Goal: Transaction & Acquisition: Purchase product/service

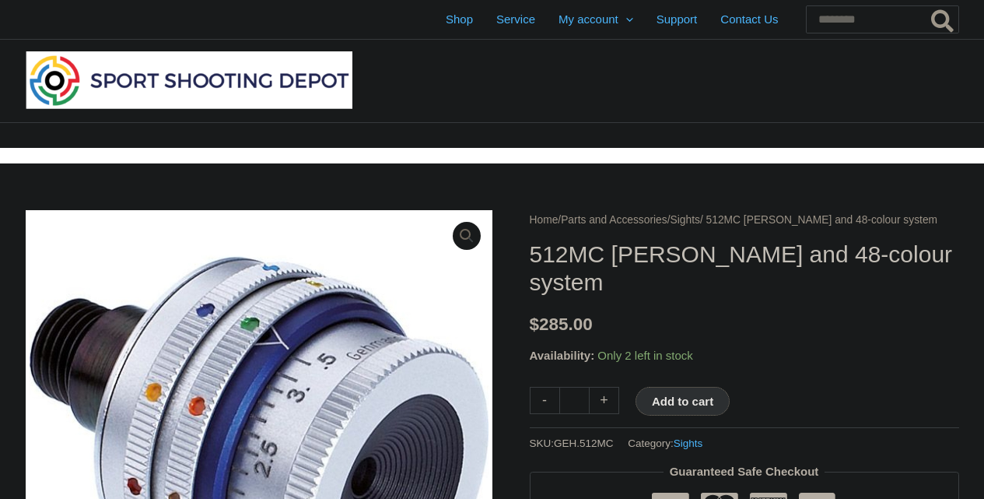
click at [691, 415] on button "Add to cart" at bounding box center [683, 401] width 94 height 29
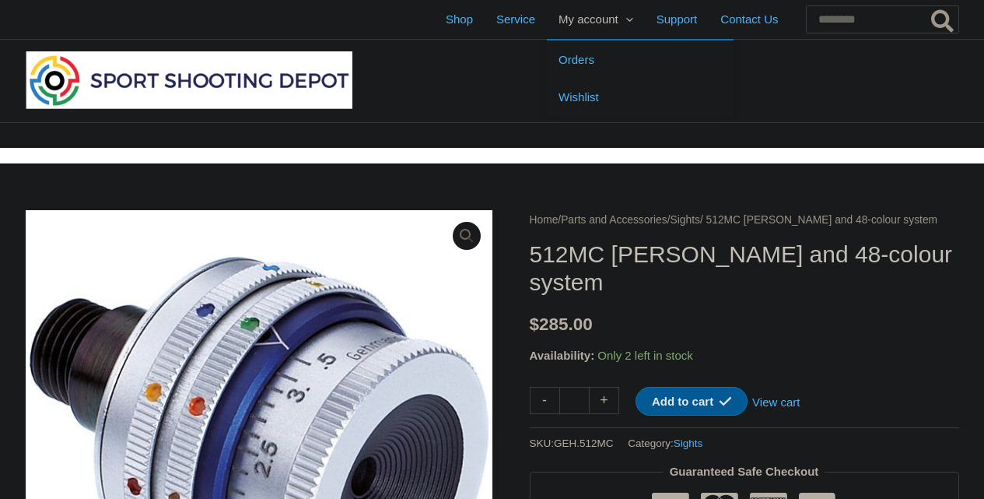
click at [559, 26] on span "My account" at bounding box center [589, 19] width 60 height 39
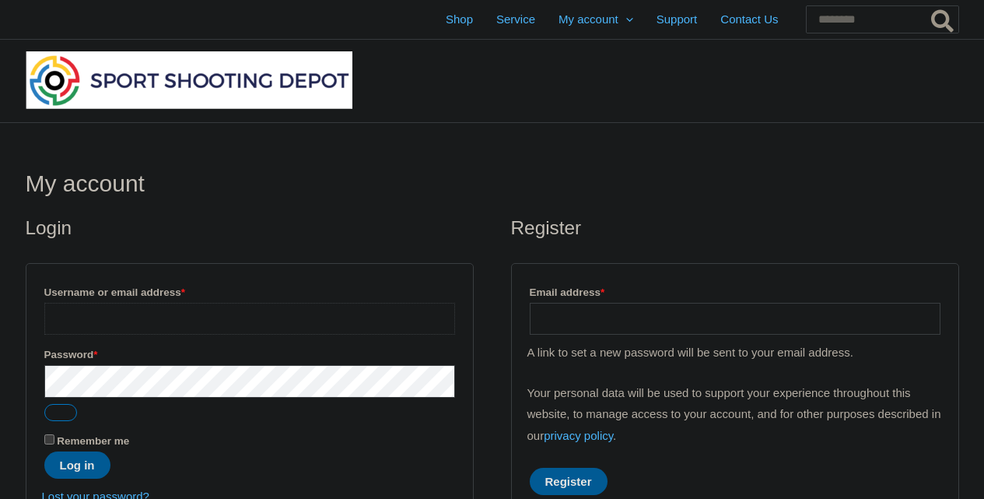
click at [352, 310] on input "Username or email address * Required" at bounding box center [249, 319] width 411 height 32
type input "**********"
click at [72, 458] on button "Log in" at bounding box center [77, 464] width 66 height 27
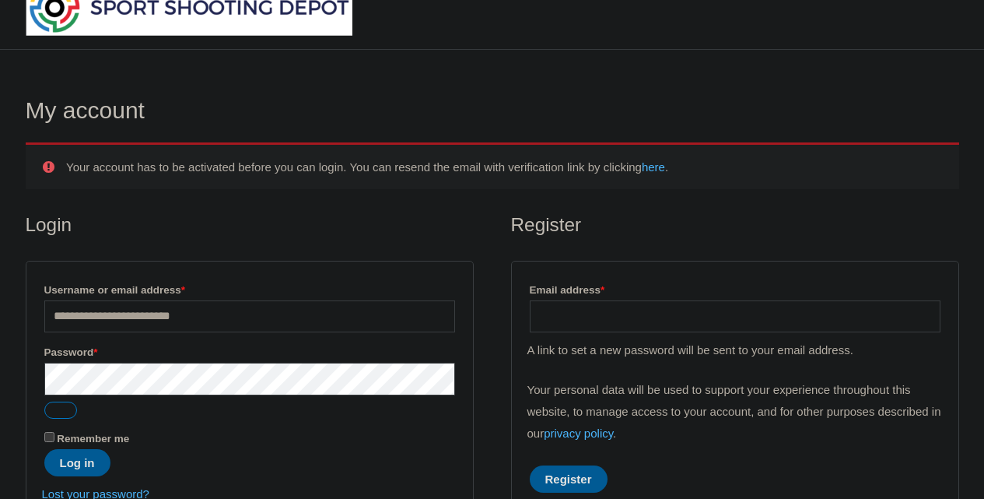
scroll to position [75, 0]
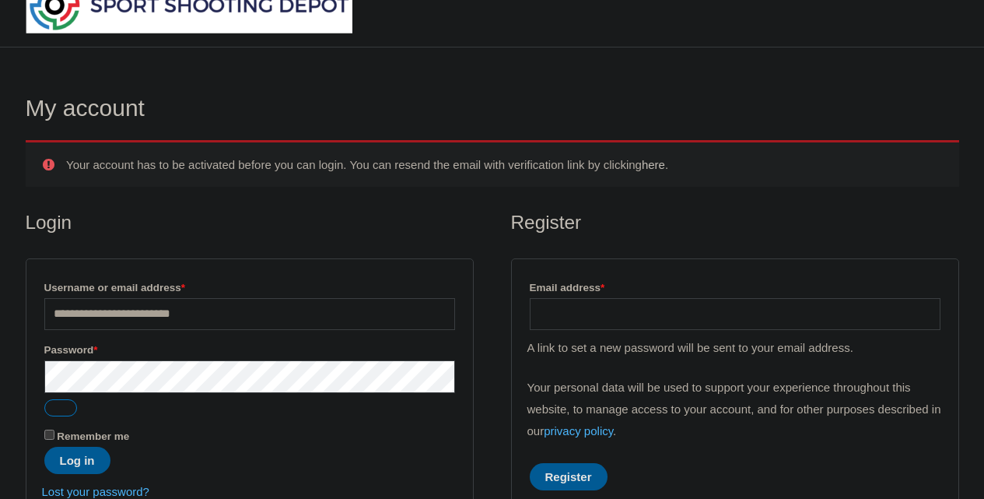
click at [665, 165] on link "here" at bounding box center [653, 164] width 23 height 13
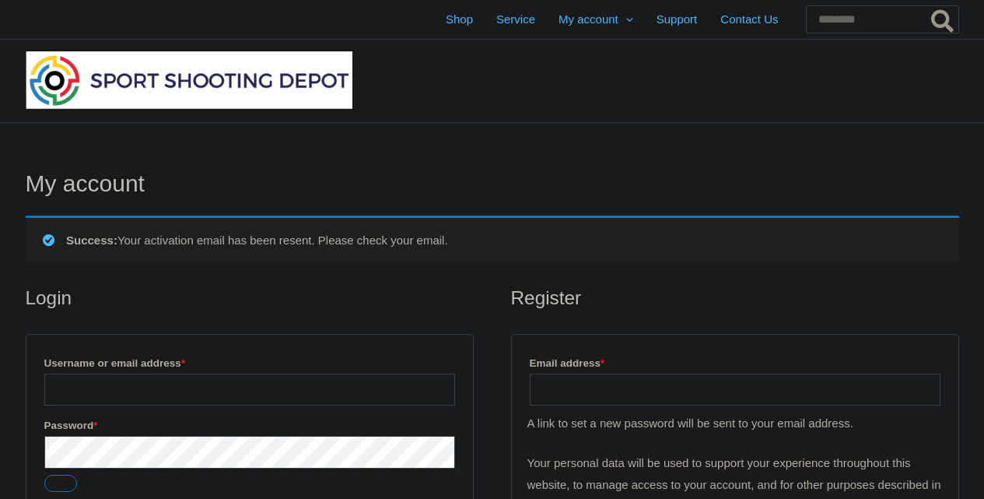
click at [737, 389] on div "My account Success: Your activation email has been resent. Please check your em…" at bounding box center [492, 379] width 965 height 513
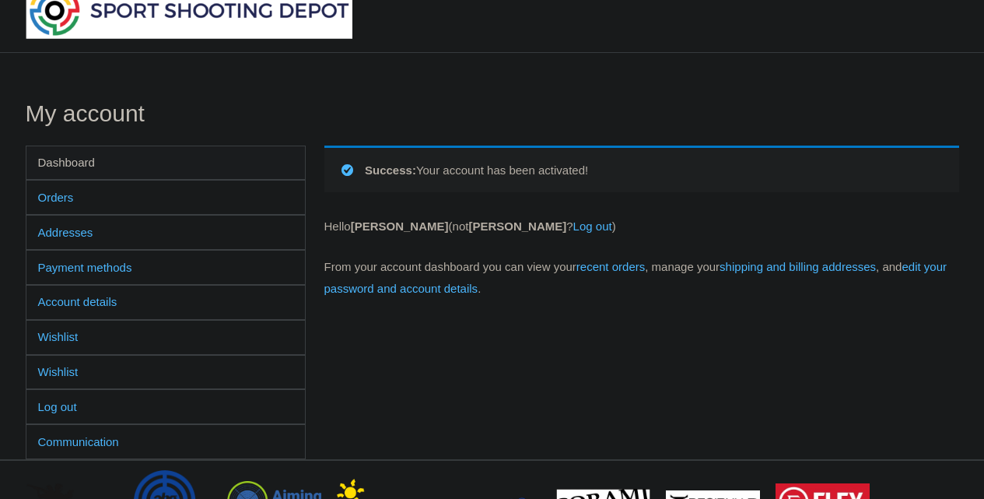
scroll to position [72, 0]
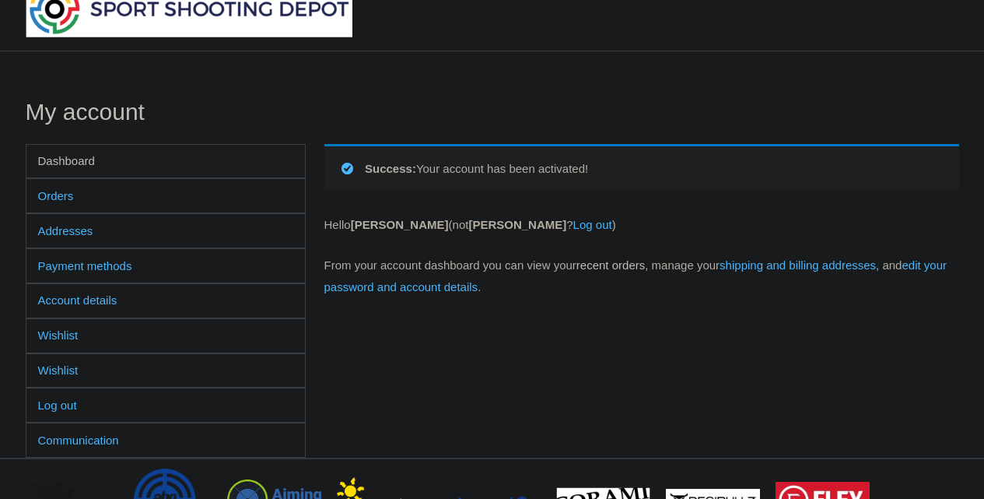
click at [645, 264] on link "recent orders" at bounding box center [610, 264] width 68 height 13
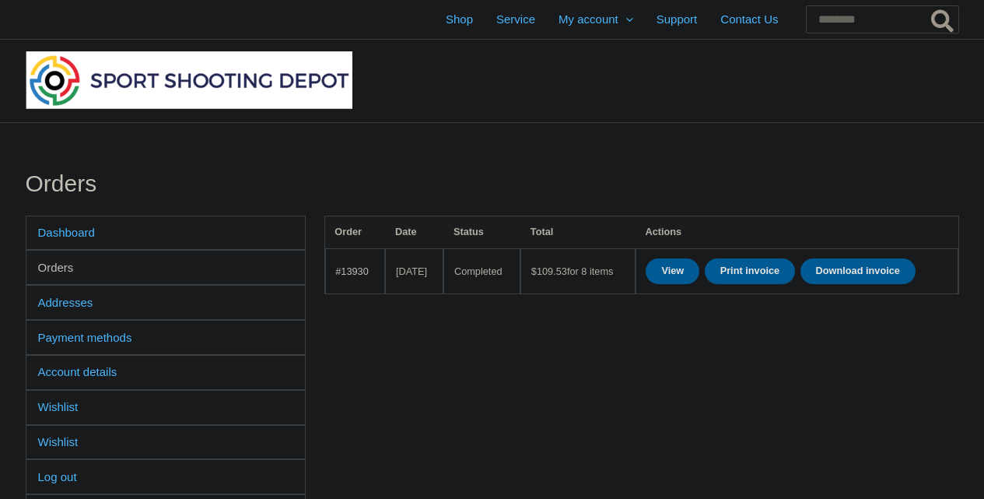
click at [363, 277] on link "#13930" at bounding box center [351, 271] width 33 height 12
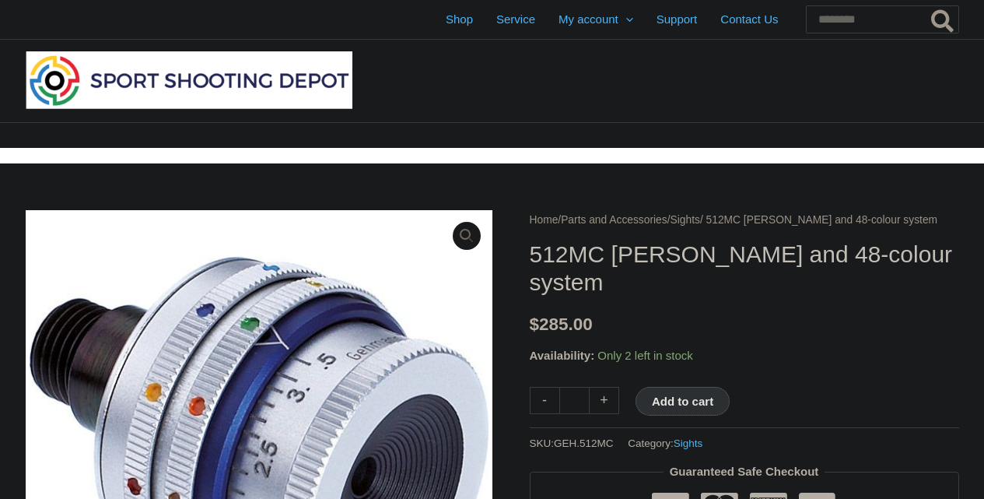
click at [676, 415] on button "Add to cart" at bounding box center [683, 401] width 94 height 29
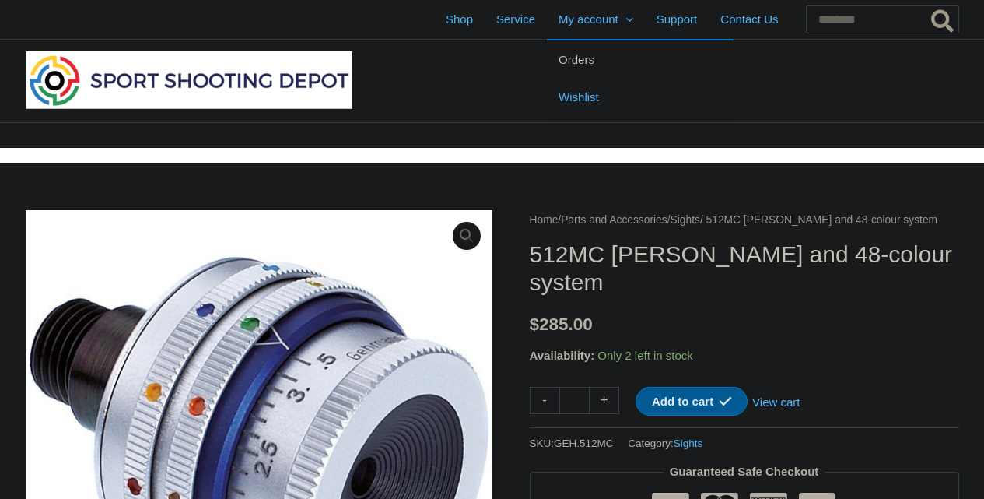
click at [559, 60] on span "Orders" at bounding box center [577, 59] width 36 height 13
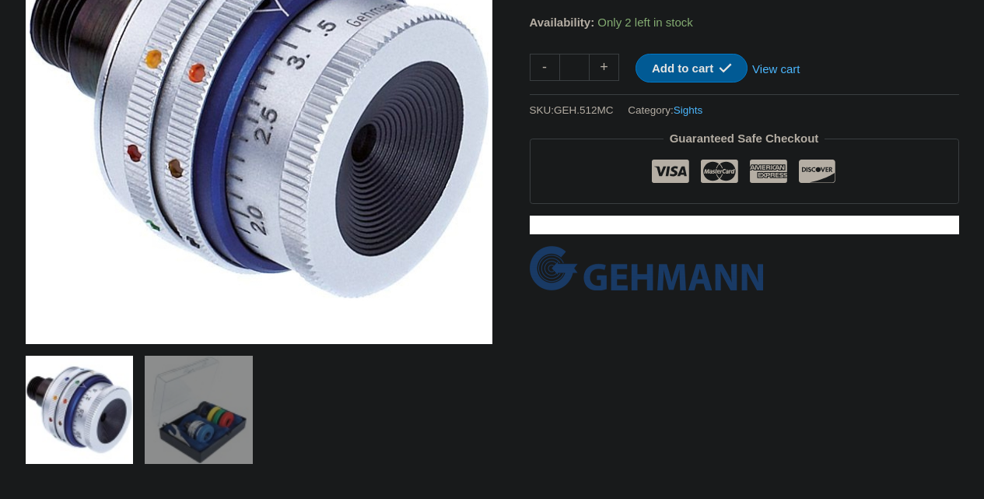
scroll to position [338, 0]
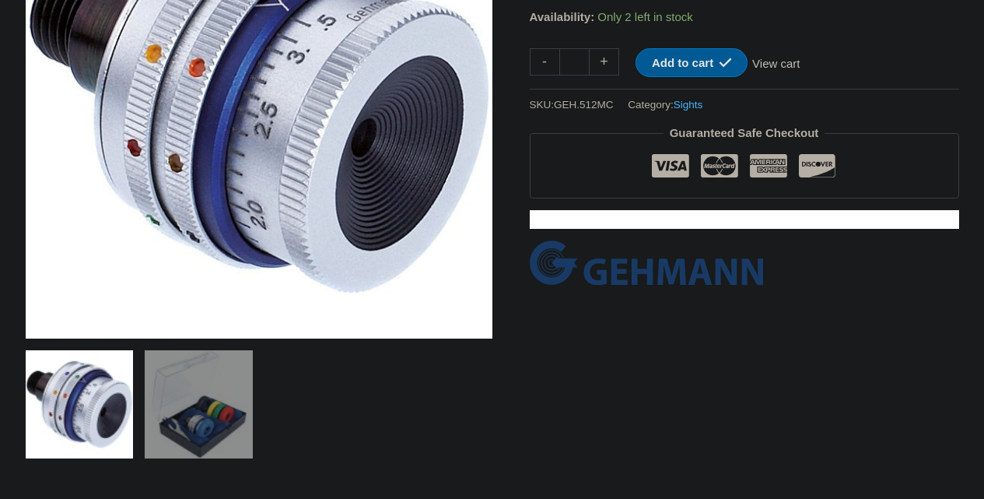
click at [790, 75] on link "View cart" at bounding box center [776, 61] width 57 height 26
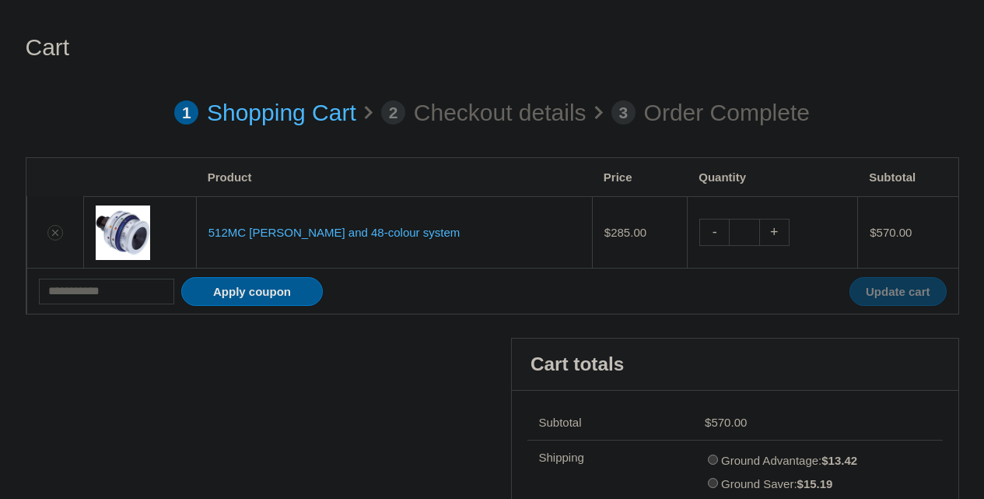
scroll to position [127, 0]
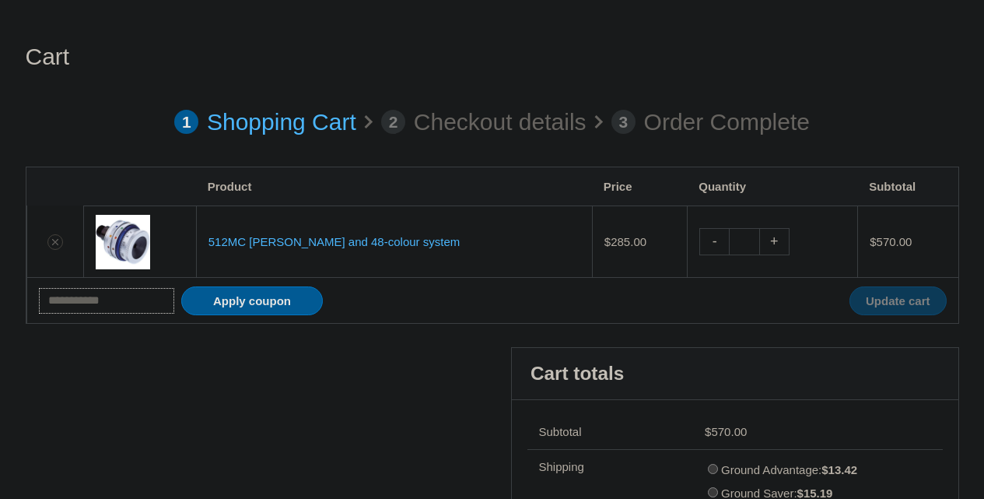
click at [149, 311] on input "Coupon:" at bounding box center [107, 301] width 136 height 26
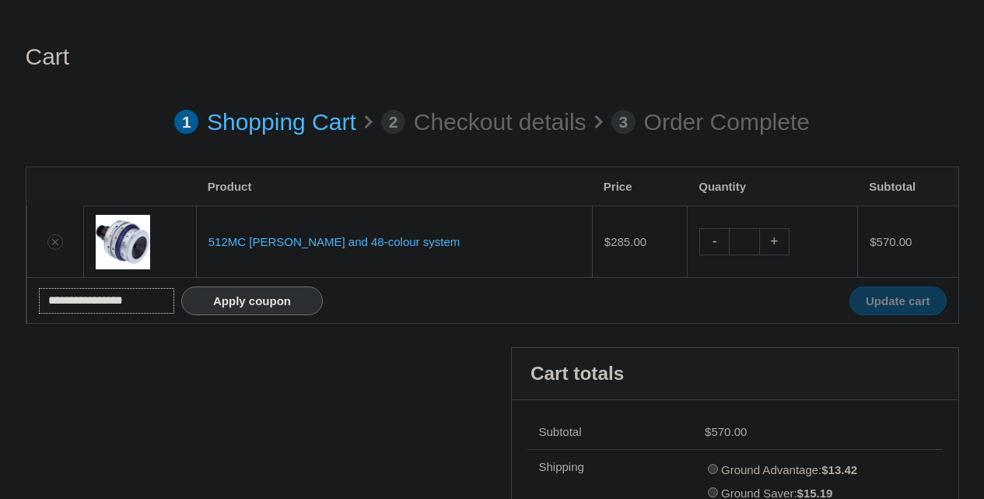
type input "**********"
click at [233, 303] on button "Apply coupon" at bounding box center [252, 300] width 142 height 29
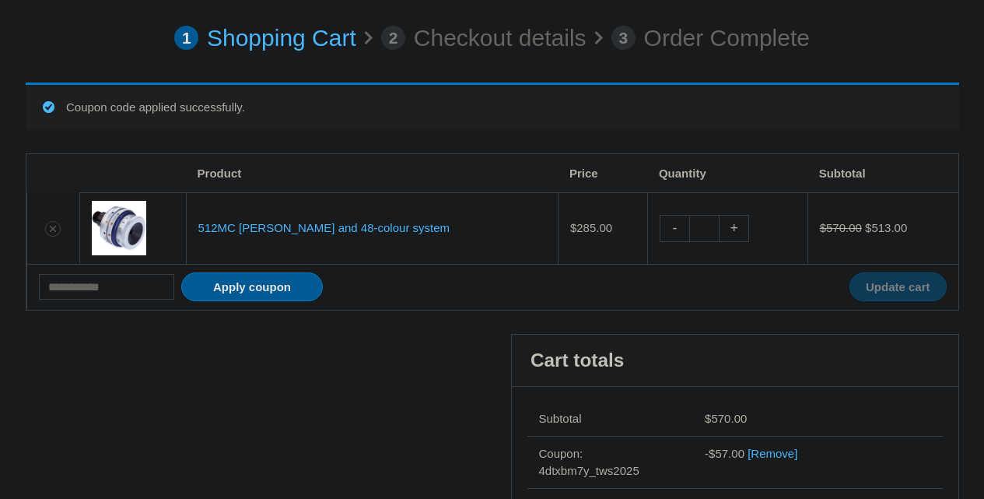
scroll to position [216, 0]
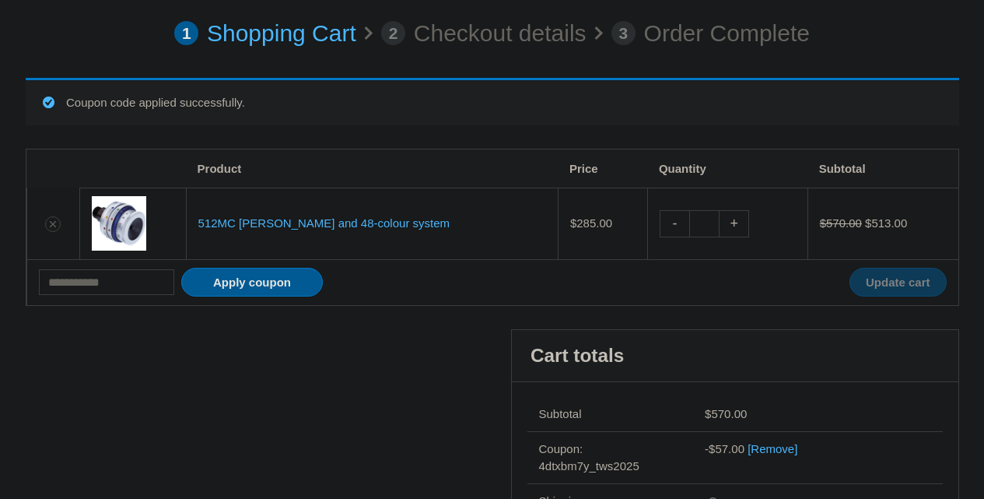
click at [664, 222] on link "-" at bounding box center [675, 223] width 30 height 27
type input "*"
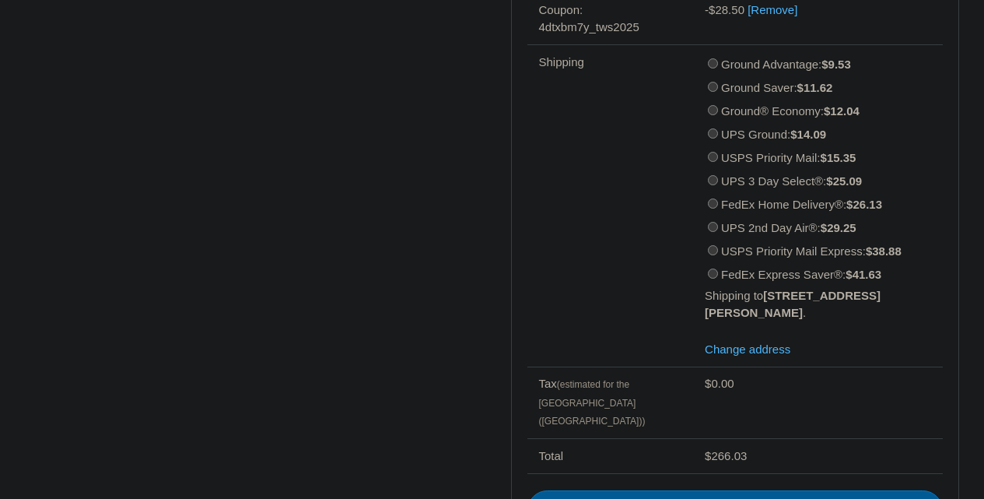
scroll to position [787, 0]
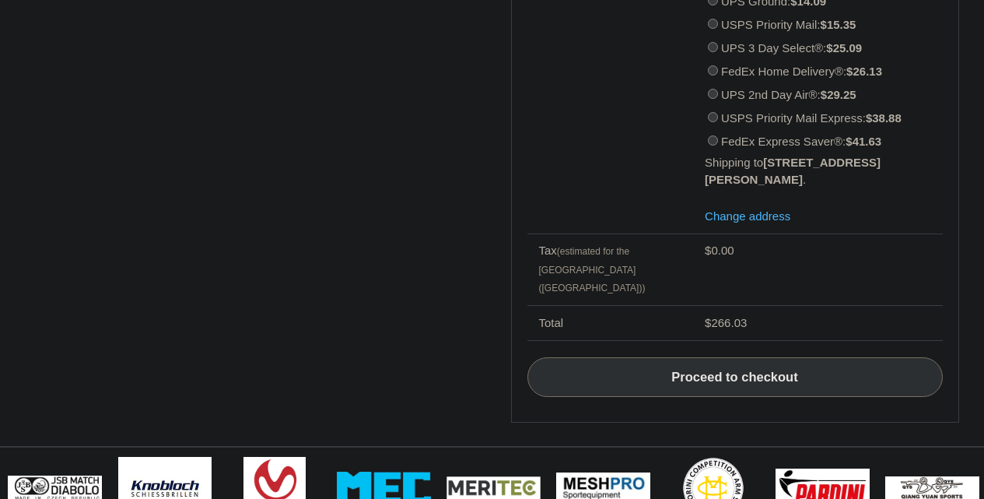
click at [719, 374] on link "Proceed to checkout" at bounding box center [734, 377] width 415 height 40
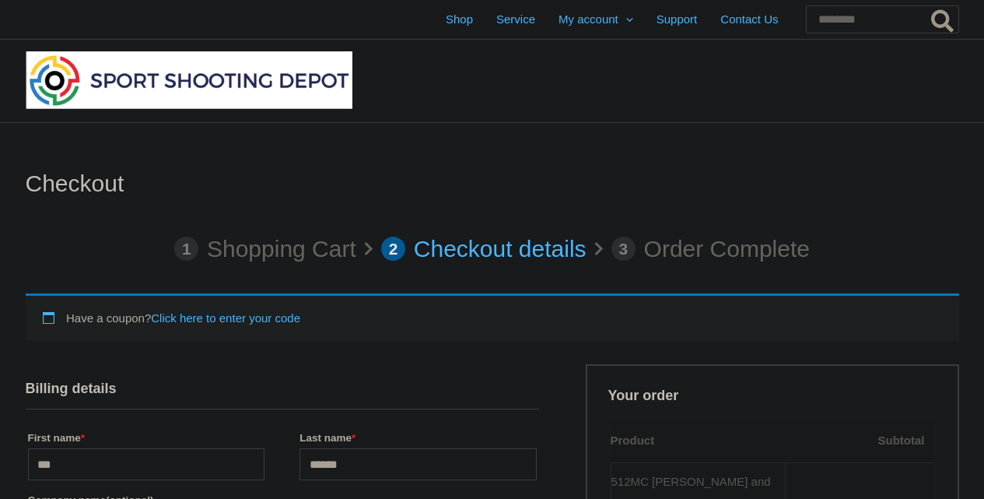
select select "**"
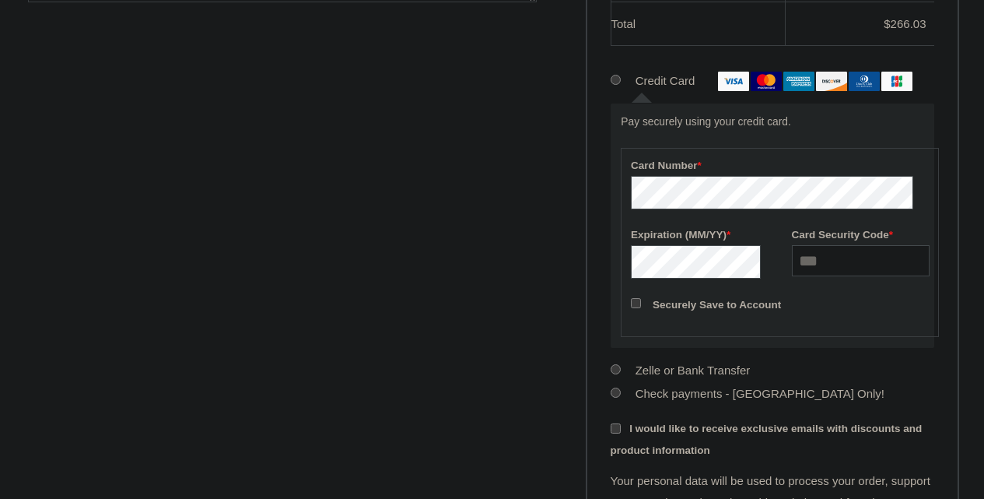
scroll to position [1148, 0]
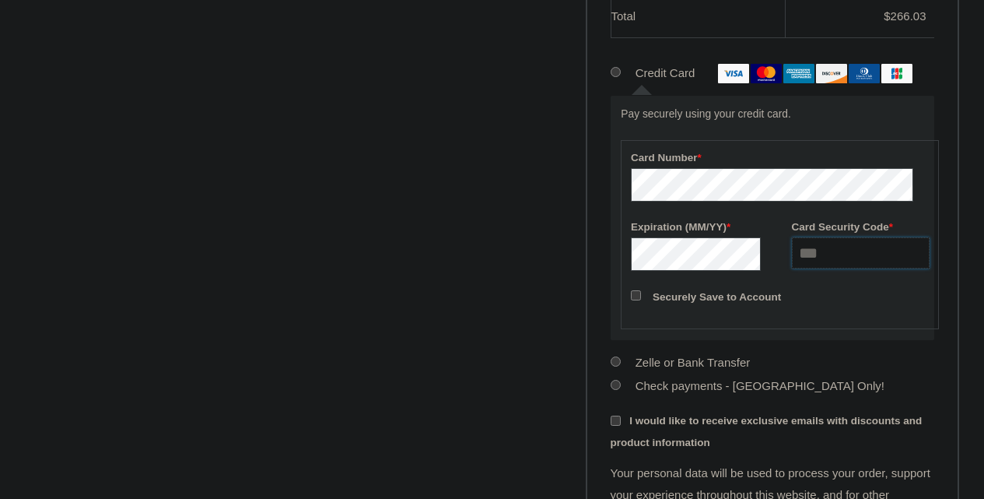
type input "***"
click at [709, 303] on label "Securely Save to Account" at bounding box center [717, 297] width 128 height 12
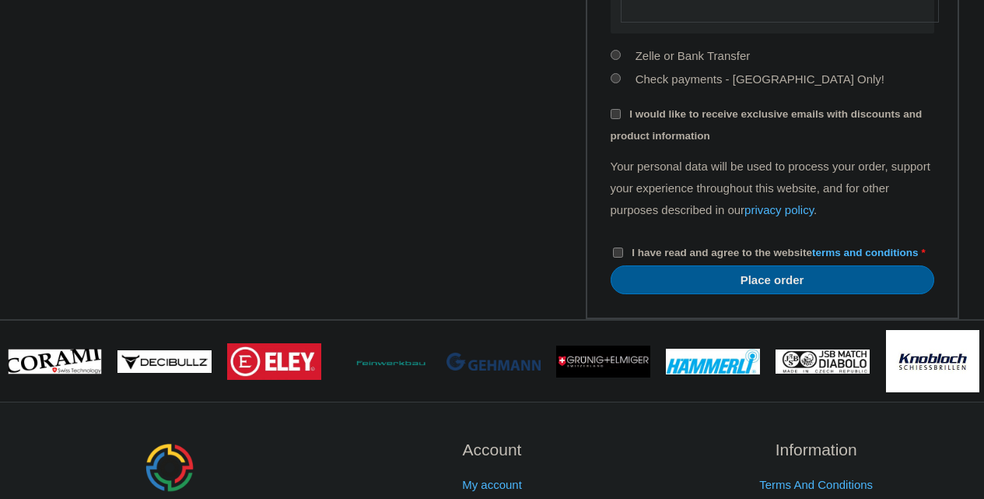
scroll to position [1462, 0]
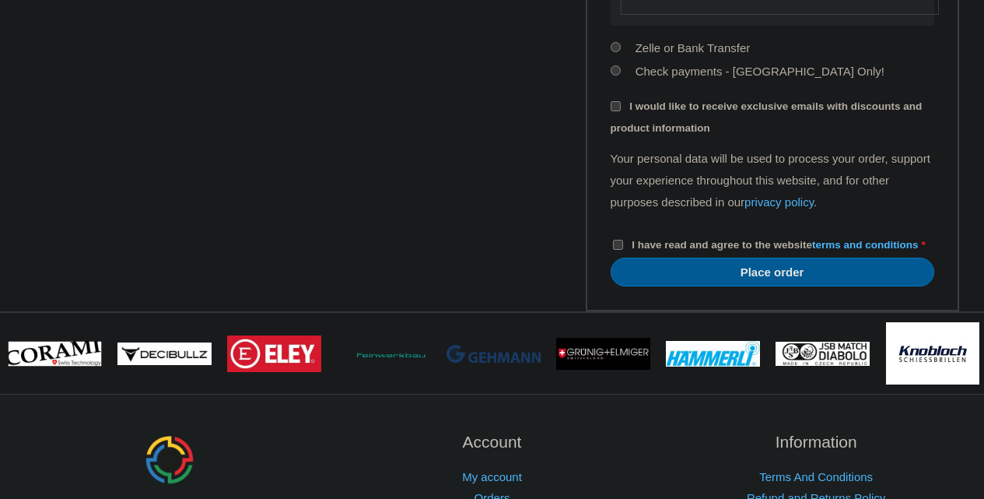
click at [654, 134] on span "I would like to receive exclusive emails with discounts and product information" at bounding box center [767, 116] width 312 height 33
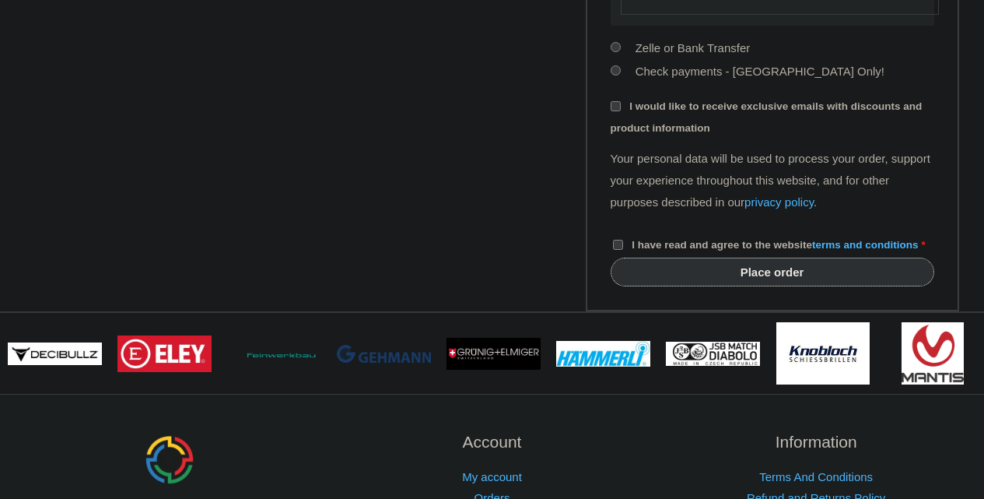
click at [755, 286] on button "Place order" at bounding box center [773, 272] width 324 height 29
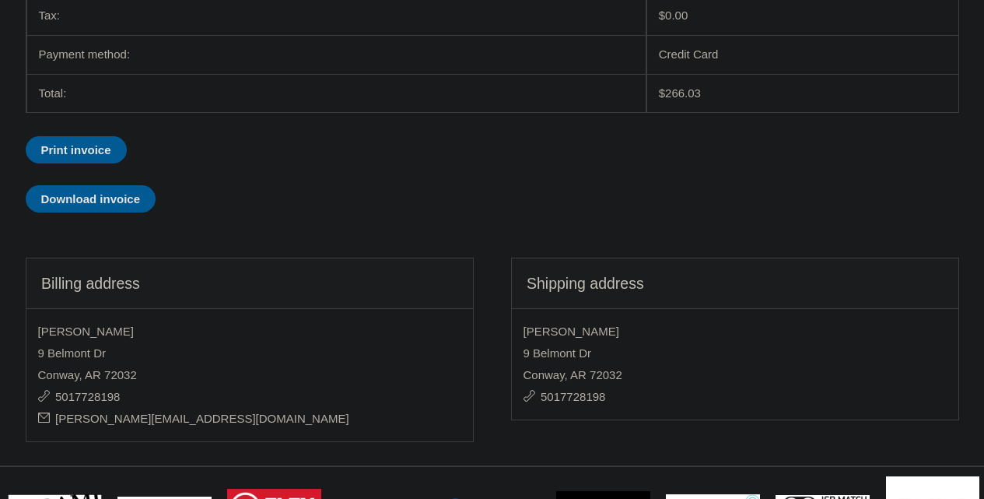
scroll to position [622, 0]
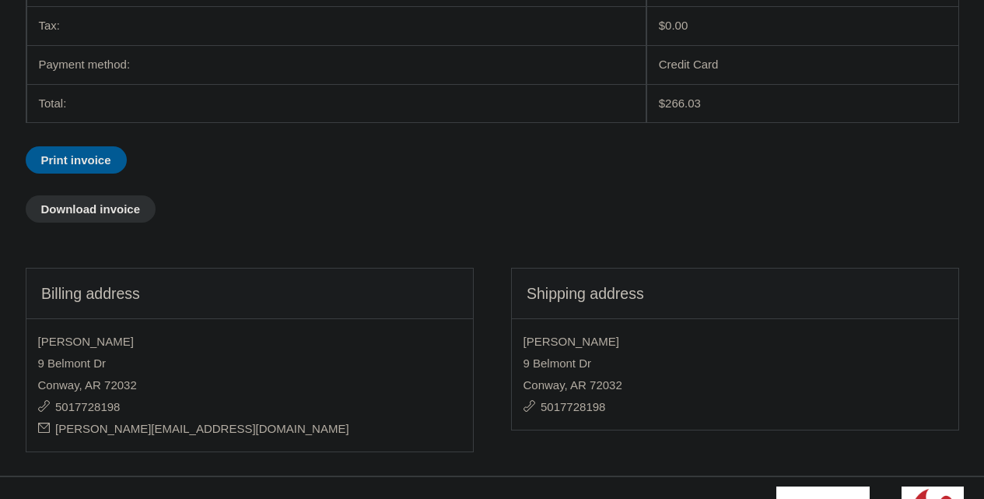
click at [128, 197] on link "Download invoice" at bounding box center [91, 208] width 131 height 27
